Goal: Find specific page/section

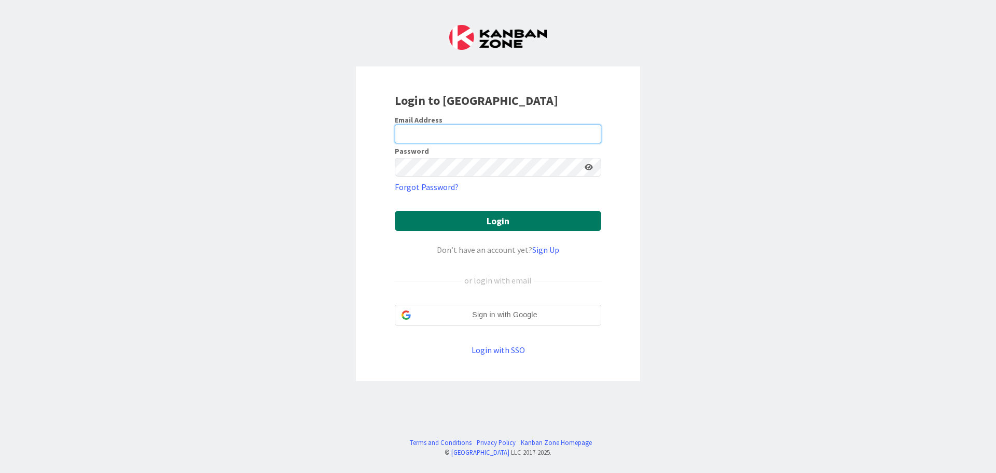
type input "[PERSON_NAME][EMAIL_ADDRESS][PERSON_NAME][DOMAIN_NAME]"
click at [444, 217] on button "Login" at bounding box center [498, 221] width 207 height 20
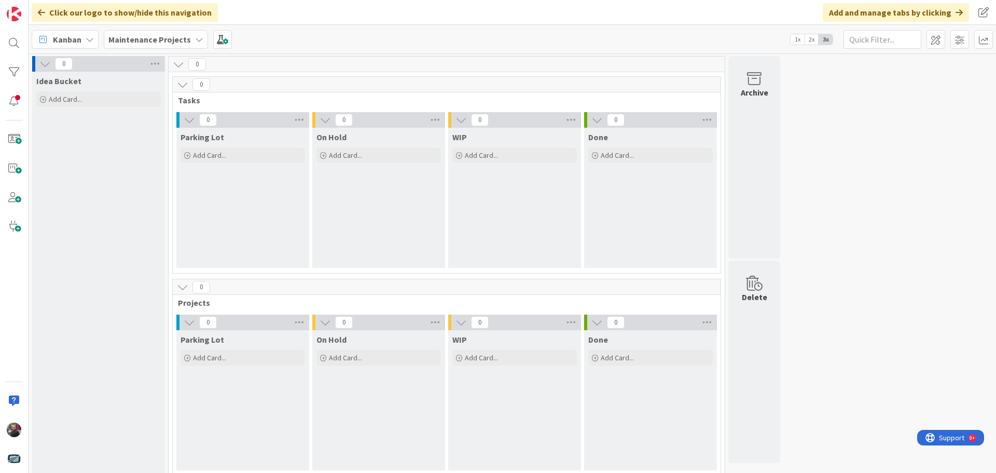
drag, startPoint x: 161, startPoint y: 38, endPoint x: 163, endPoint y: 50, distance: 12.1
click at [161, 38] on b "Maintenance Projects" at bounding box center [149, 39] width 83 height 10
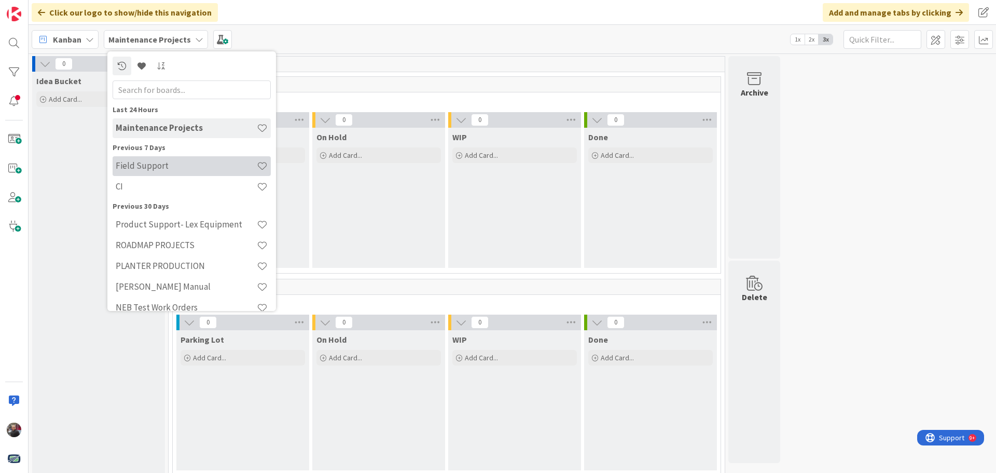
click at [166, 167] on h4 "Field Support" at bounding box center [186, 165] width 141 height 10
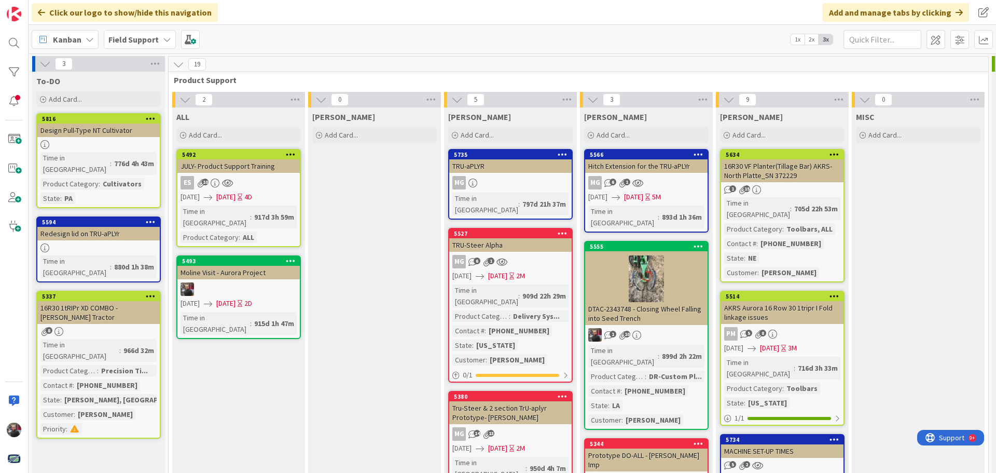
click at [149, 45] on span "Field Support" at bounding box center [133, 39] width 50 height 12
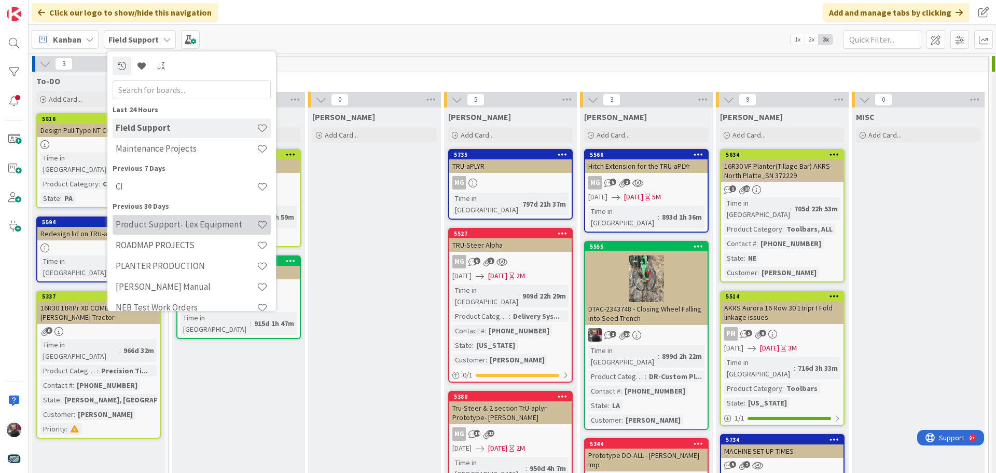
click at [171, 220] on h4 "Product Support- Lex Equipment" at bounding box center [186, 224] width 141 height 10
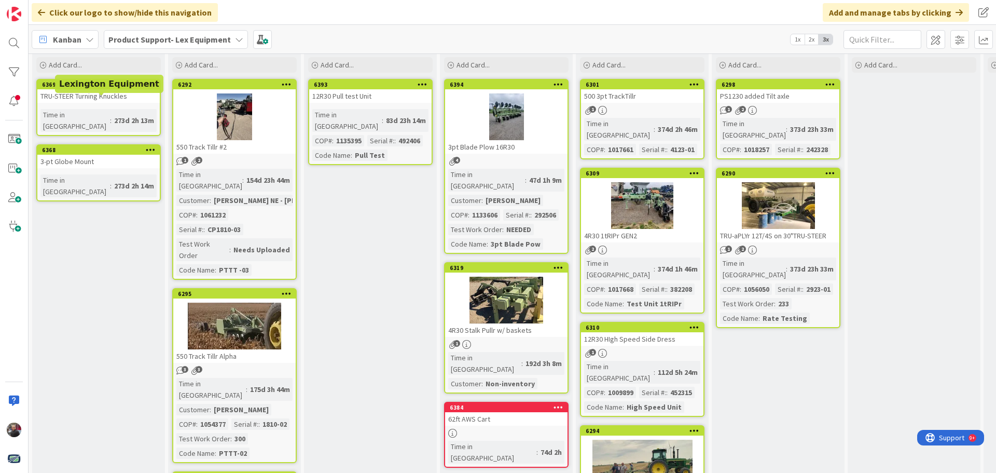
scroll to position [52, 0]
